Goal: Information Seeking & Learning: Learn about a topic

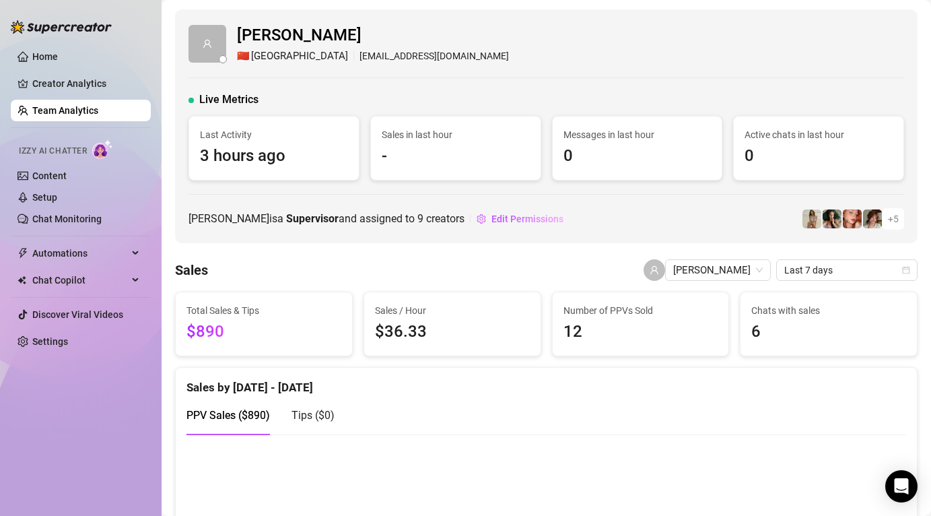
scroll to position [174, 0]
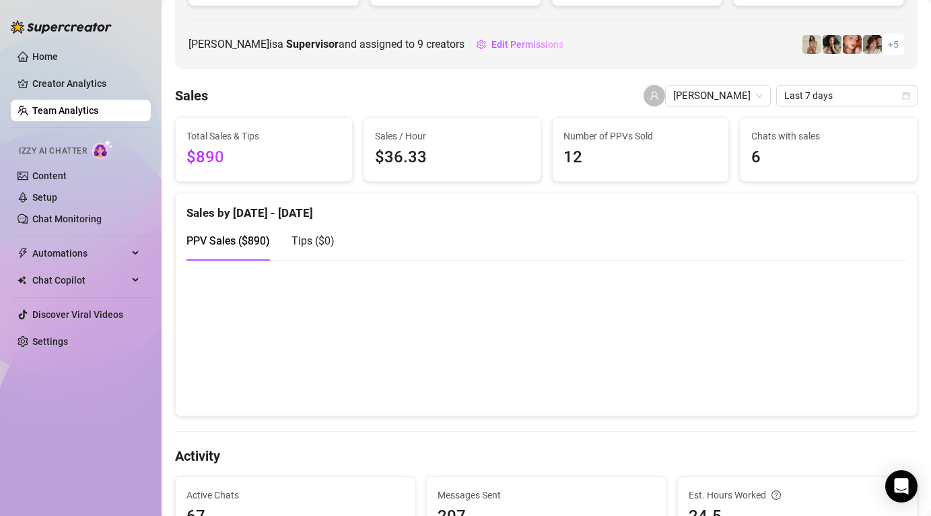
click at [53, 110] on link "Team Analytics" at bounding box center [65, 110] width 66 height 11
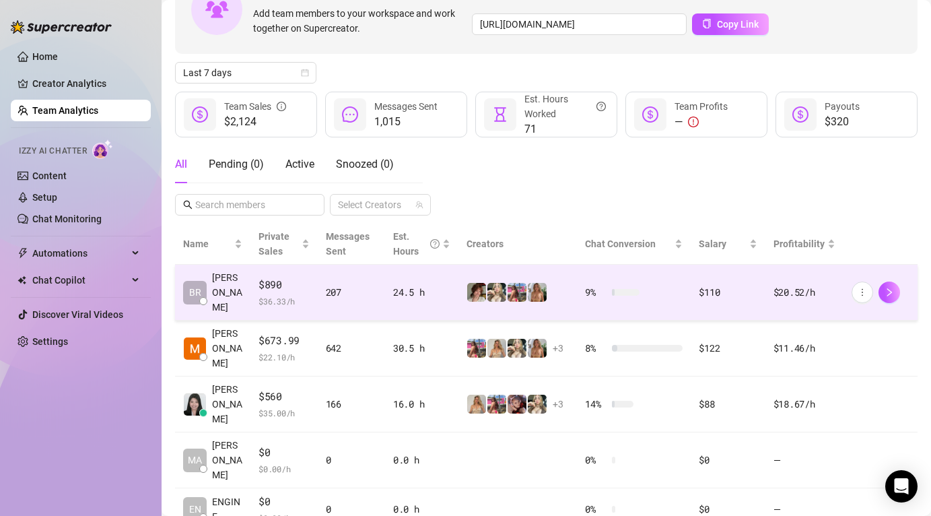
scroll to position [153, 0]
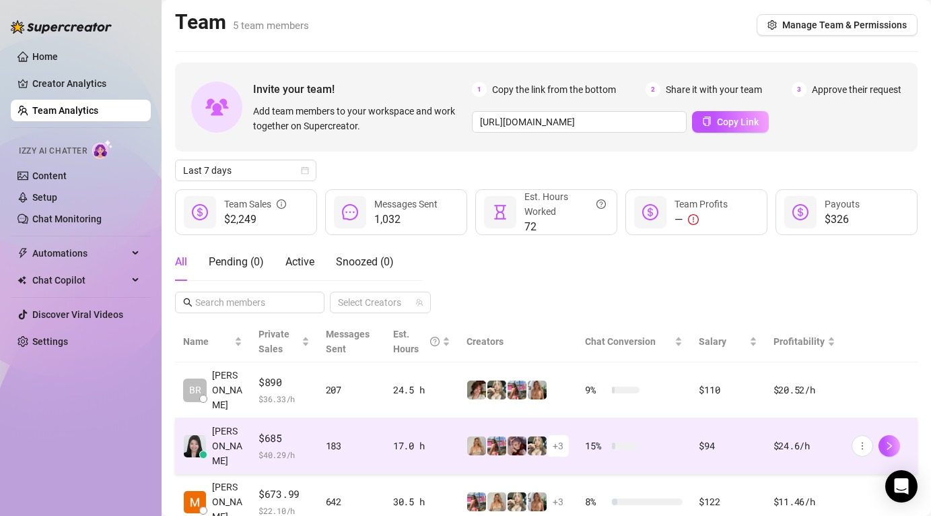
click at [338, 438] on div "183" at bounding box center [351, 445] width 51 height 15
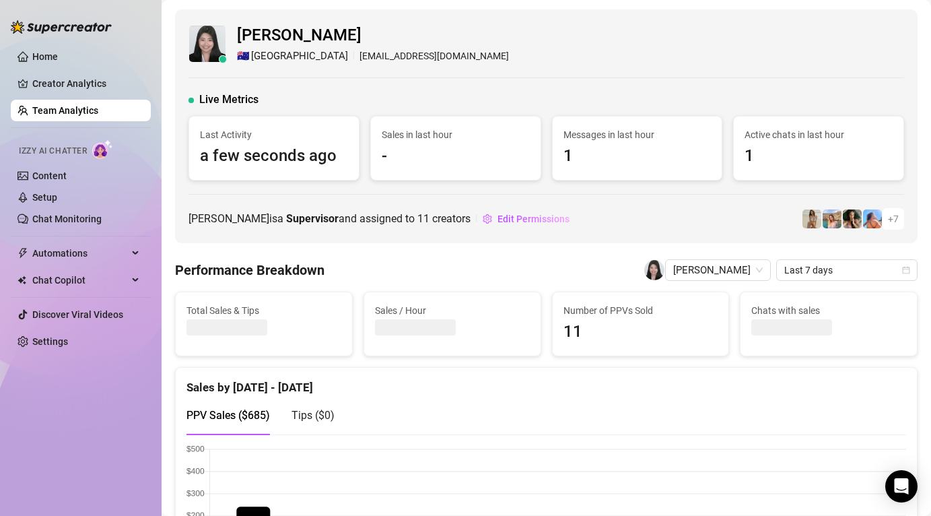
click at [585, 456] on canvas at bounding box center [546, 511] width 720 height 135
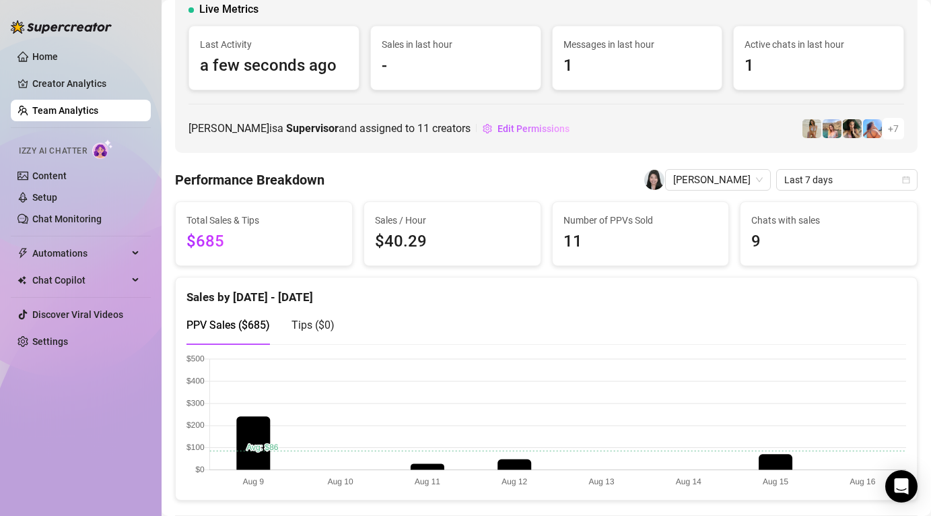
scroll to position [141, 0]
